Goal: Information Seeking & Learning: Learn about a topic

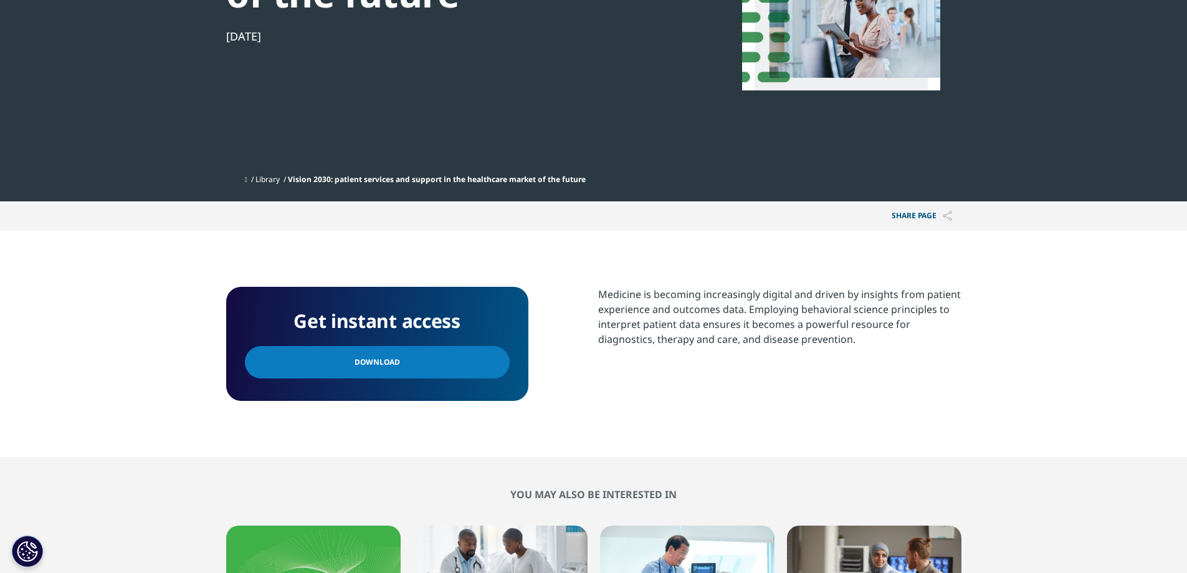
scroll to position [374, 0]
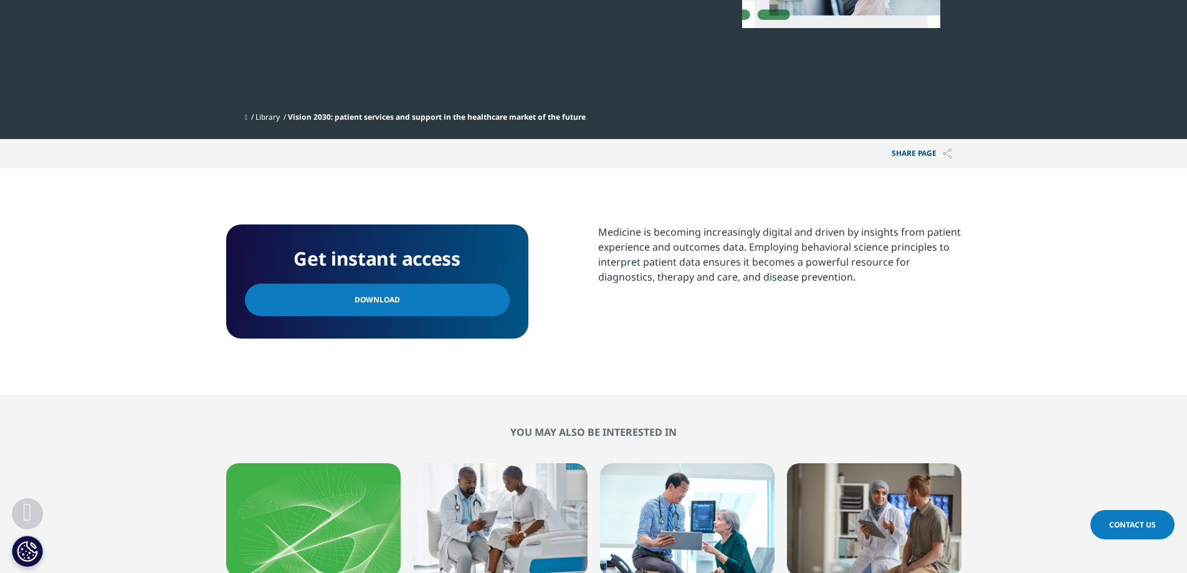
click at [419, 292] on link "Download" at bounding box center [377, 300] width 265 height 32
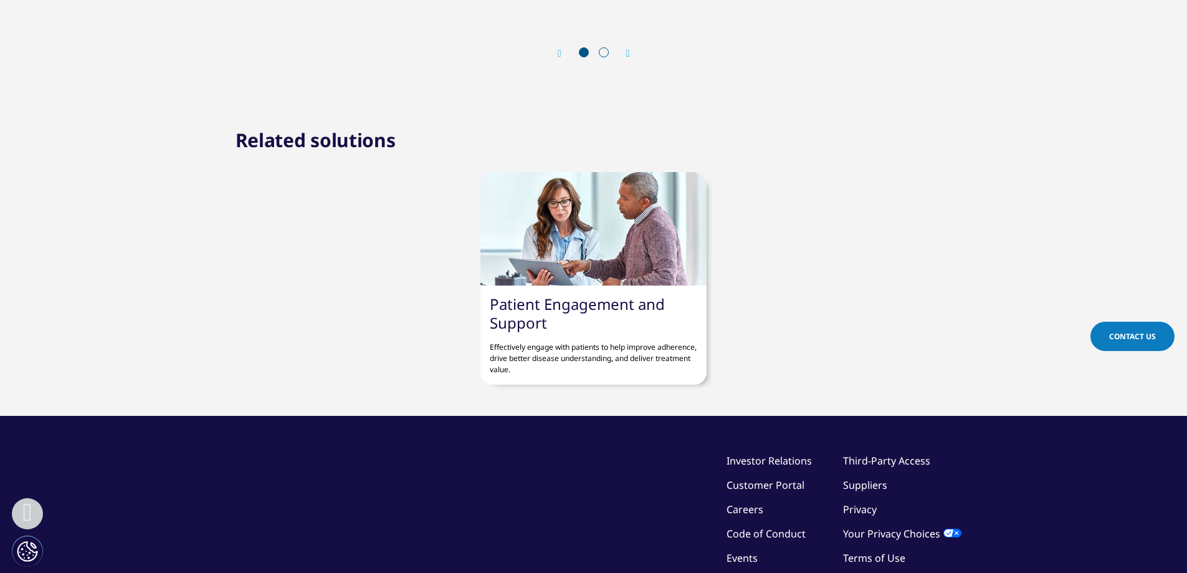
scroll to position [1184, 0]
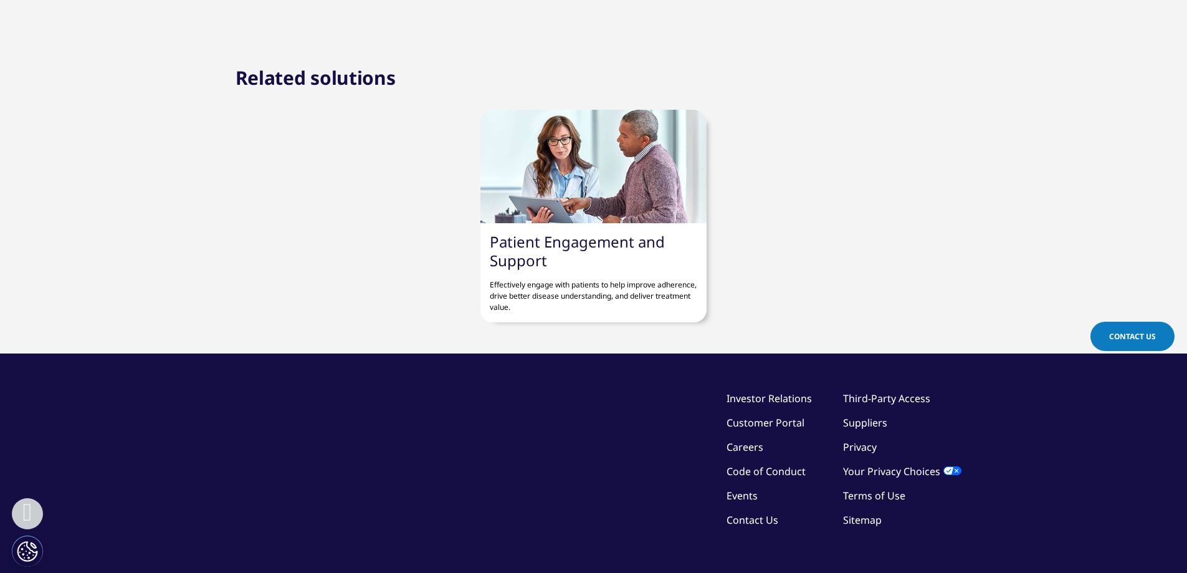
click at [582, 244] on link "Patient Engagement and Support" at bounding box center [577, 250] width 175 height 39
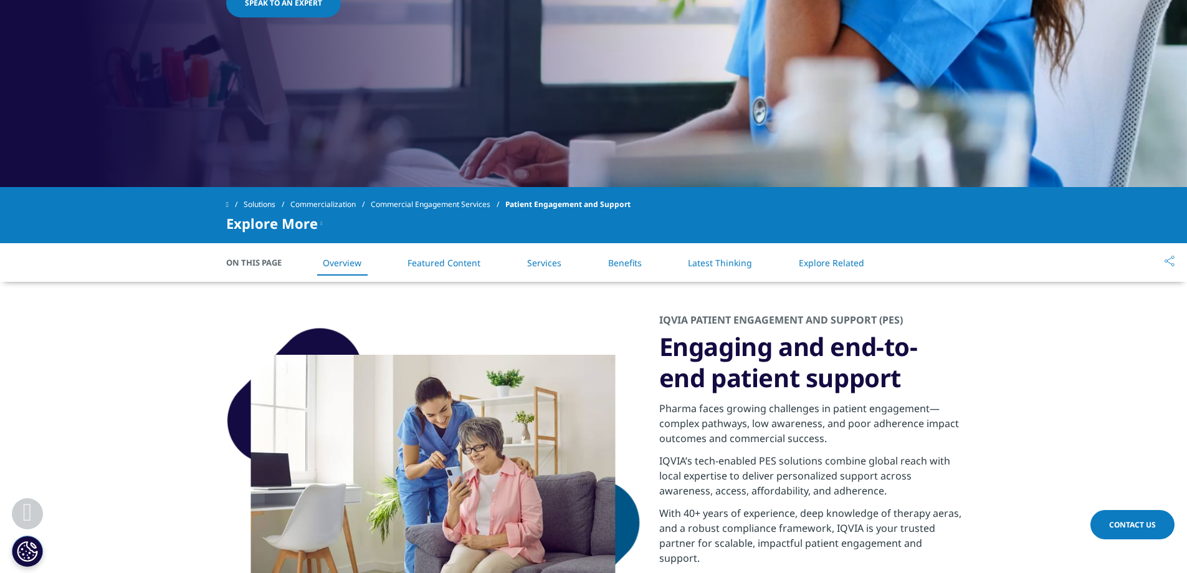
scroll to position [436, 0]
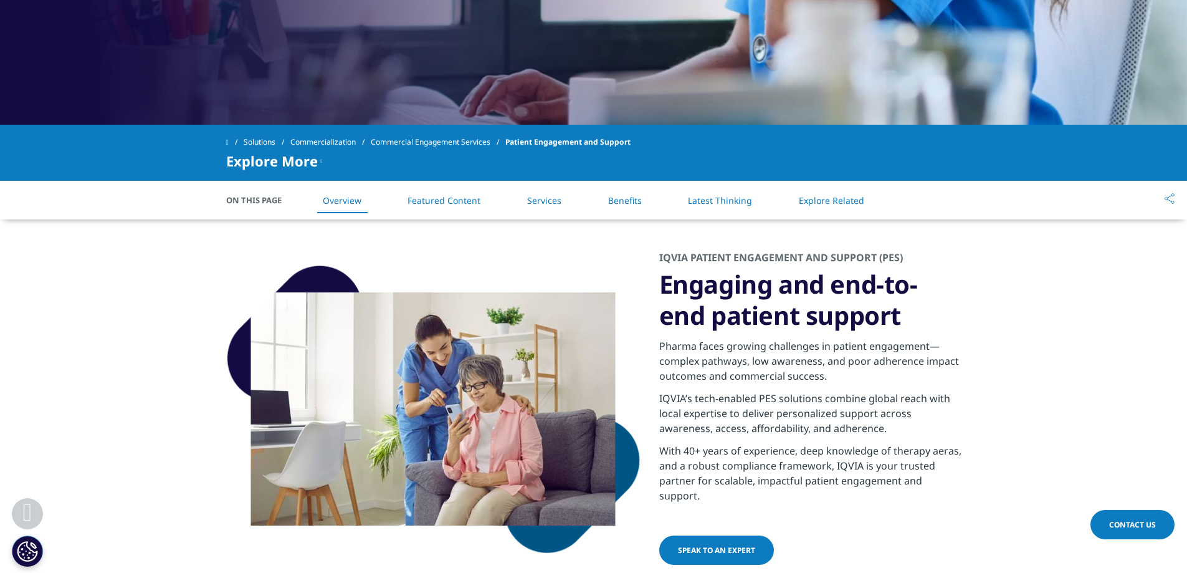
click at [543, 207] on li "Services" at bounding box center [544, 200] width 59 height 37
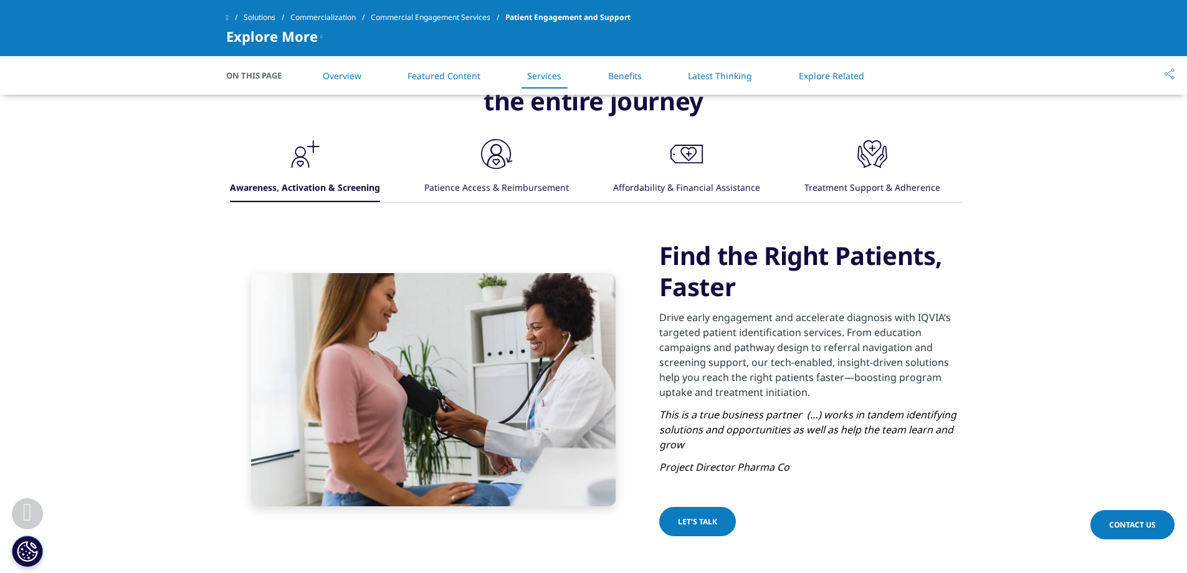
scroll to position [1511, 0]
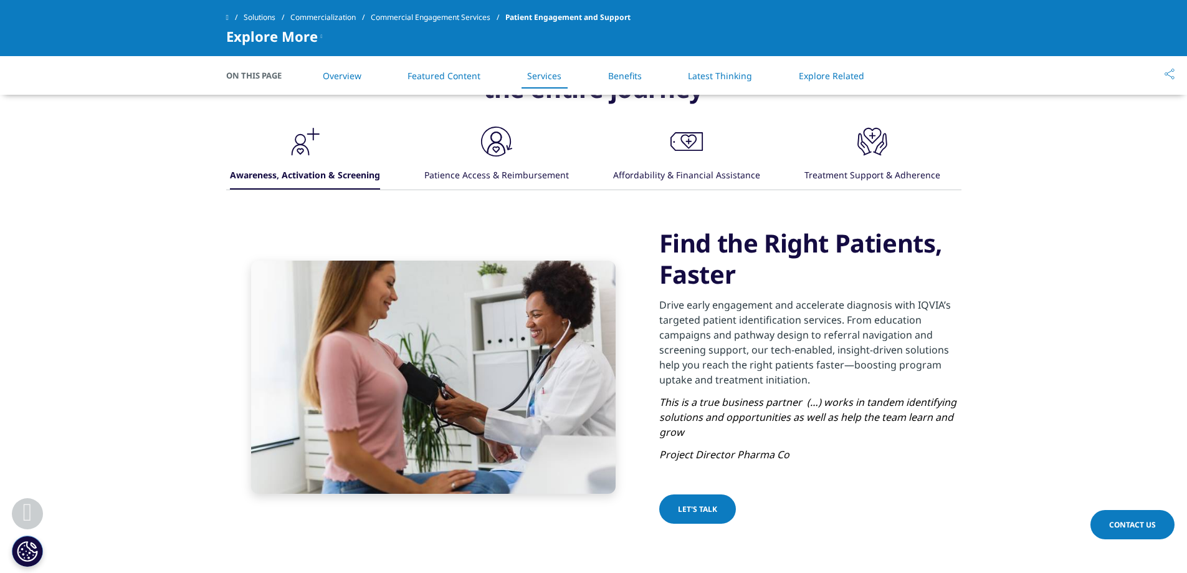
click at [621, 72] on link "Benefits" at bounding box center [625, 76] width 34 height 12
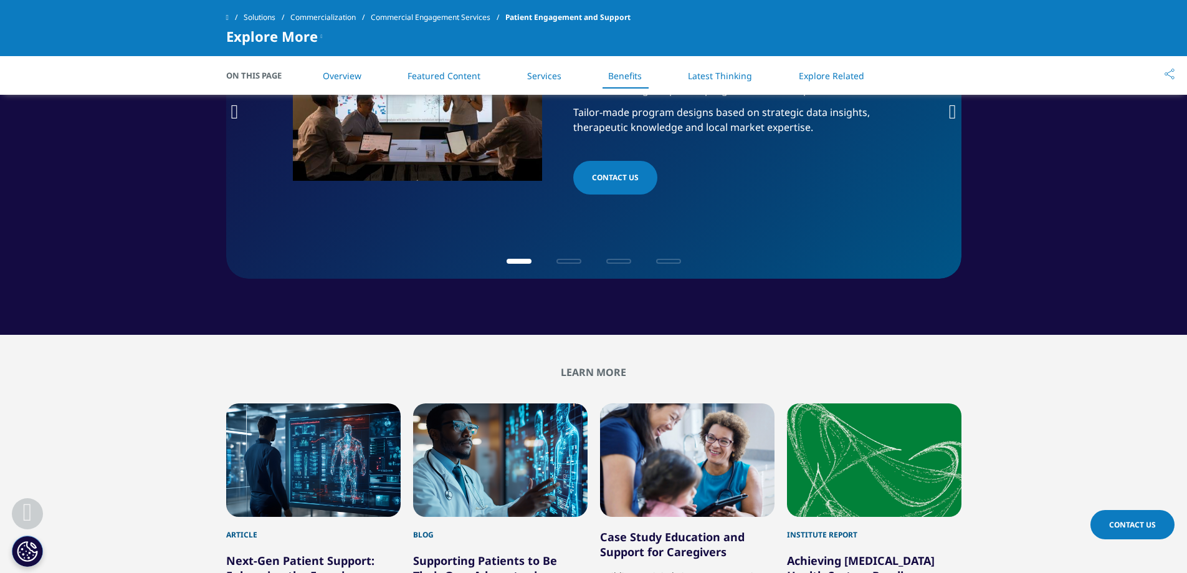
scroll to position [2344, 0]
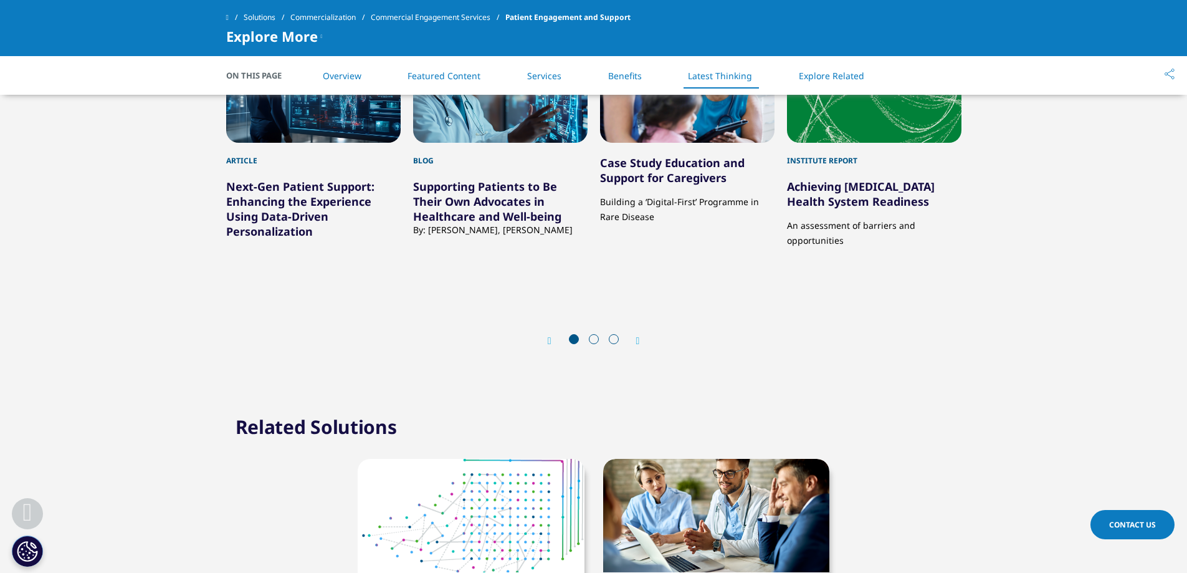
click at [636, 83] on li "Benefits" at bounding box center [625, 75] width 59 height 37
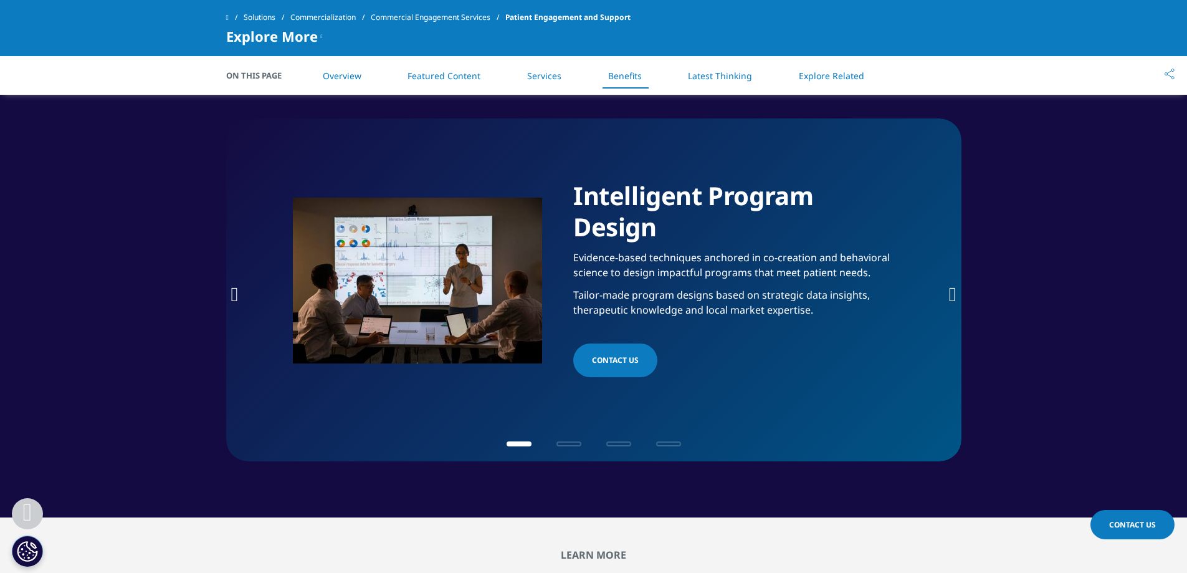
scroll to position [2033, 0]
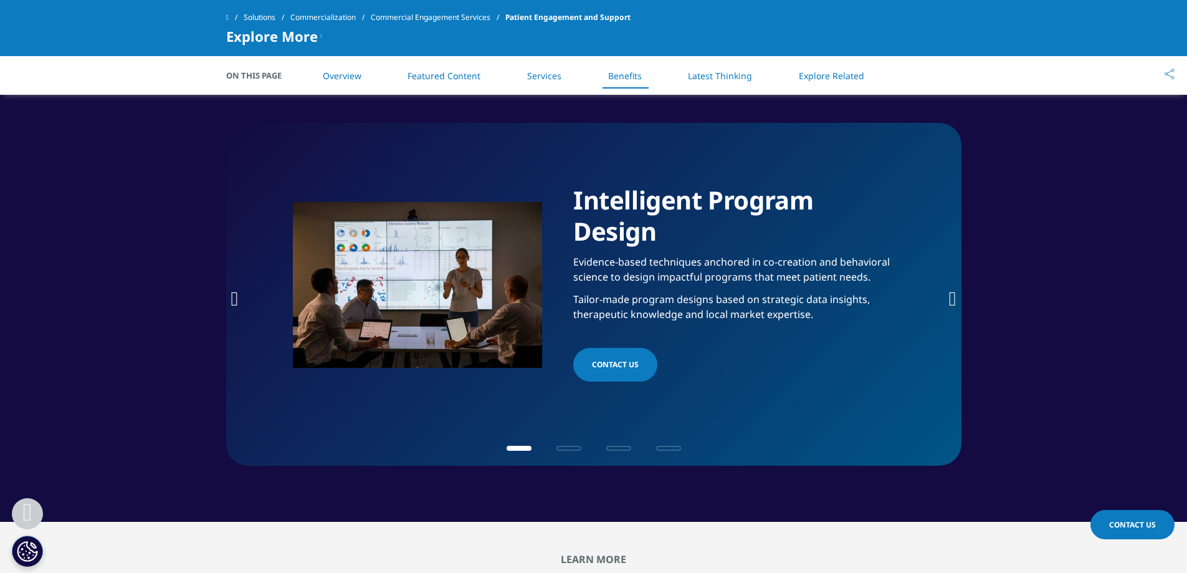
click at [730, 80] on link "Latest Thinking" at bounding box center [720, 76] width 64 height 12
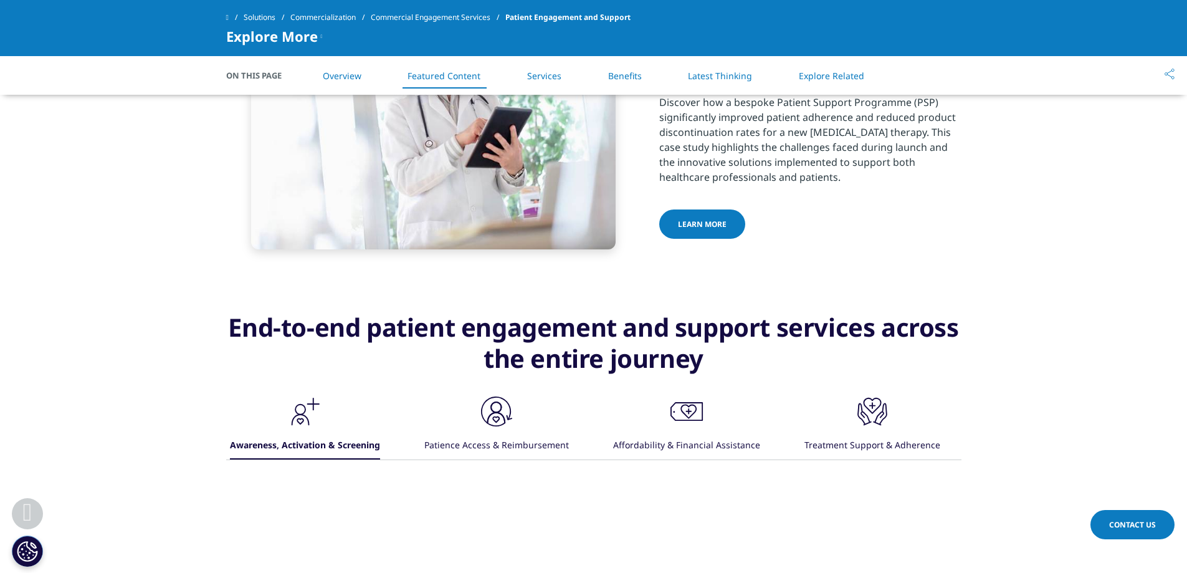
scroll to position [1304, 0]
